Goal: Communication & Community: Answer question/provide support

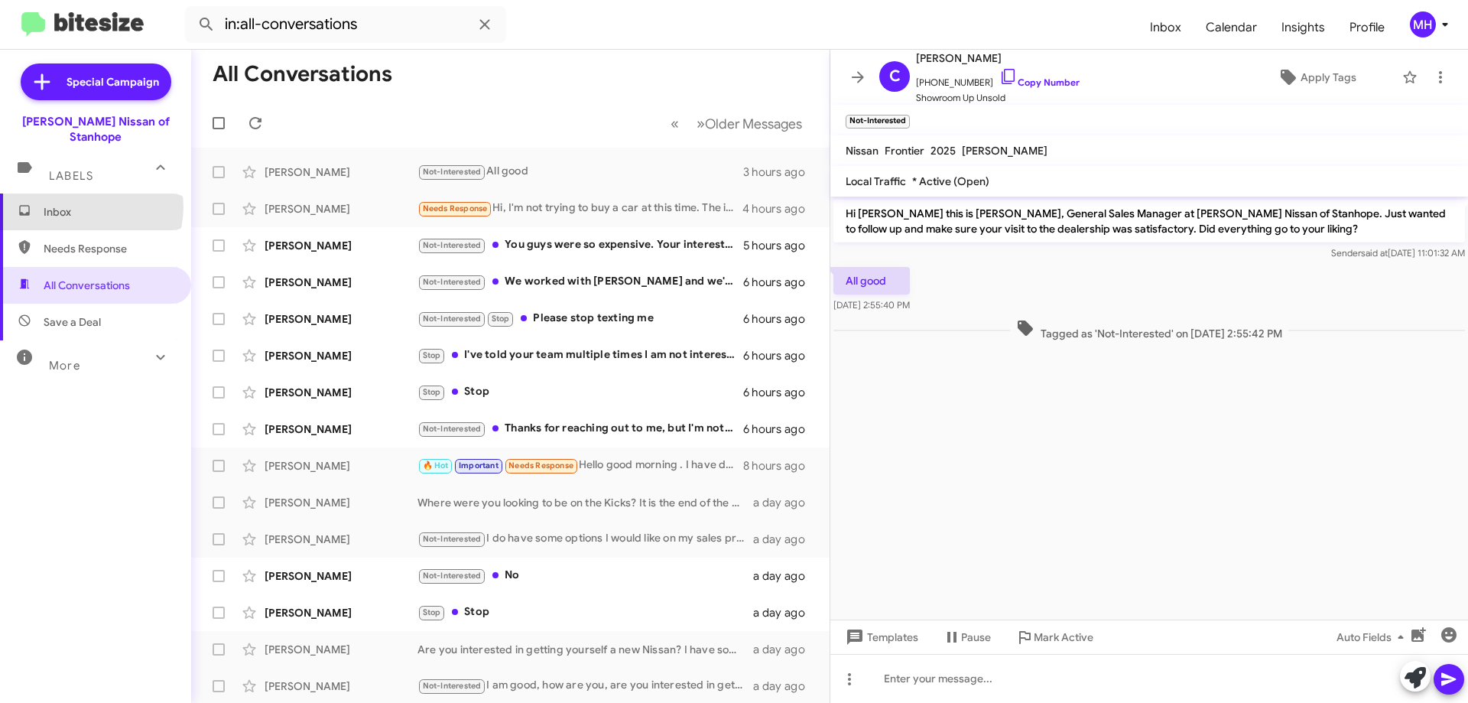
click at [90, 204] on span "Inbox" at bounding box center [109, 211] width 130 height 15
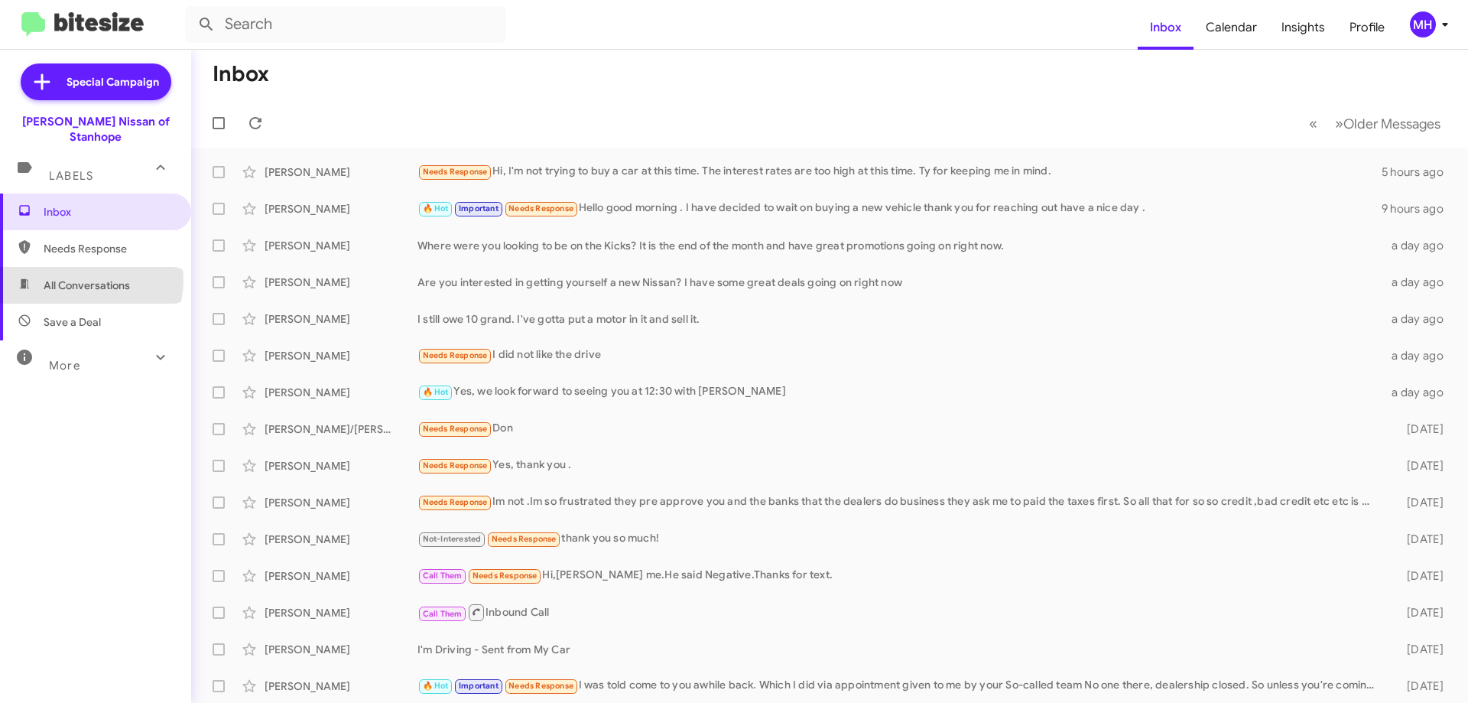
click at [90, 278] on span "All Conversations" at bounding box center [87, 285] width 86 height 15
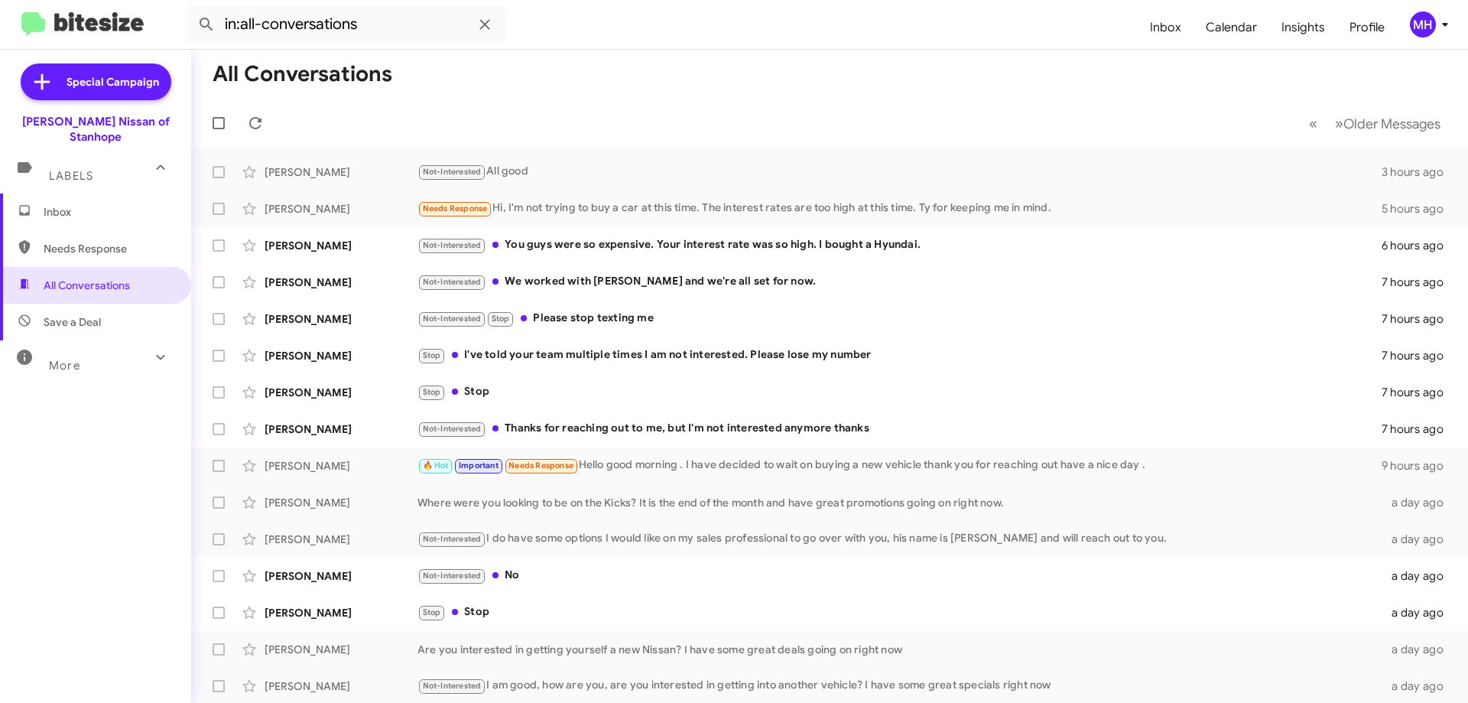
click at [109, 241] on span "Needs Response" at bounding box center [109, 248] width 130 height 15
type input "in:needs-response"
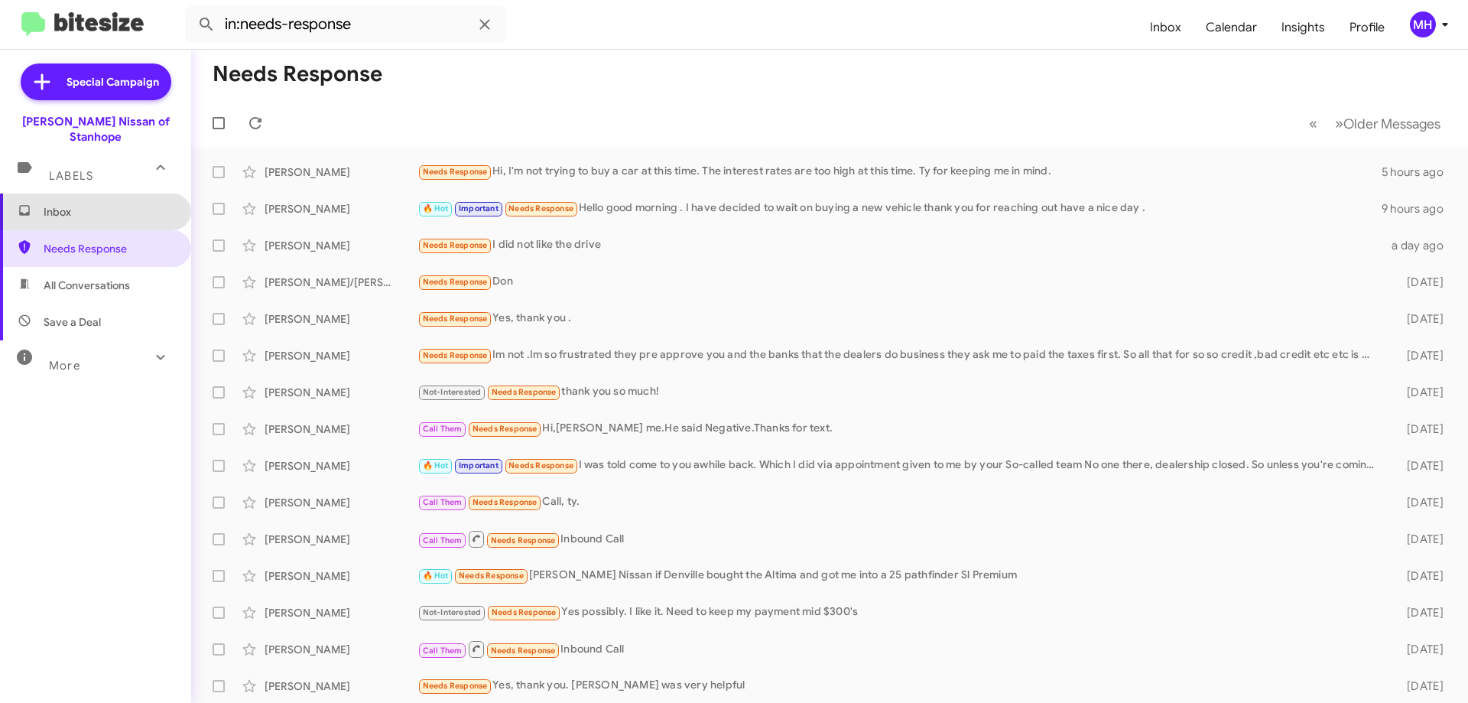
click at [102, 204] on span "Inbox" at bounding box center [109, 211] width 130 height 15
